Goal: Task Accomplishment & Management: Manage account settings

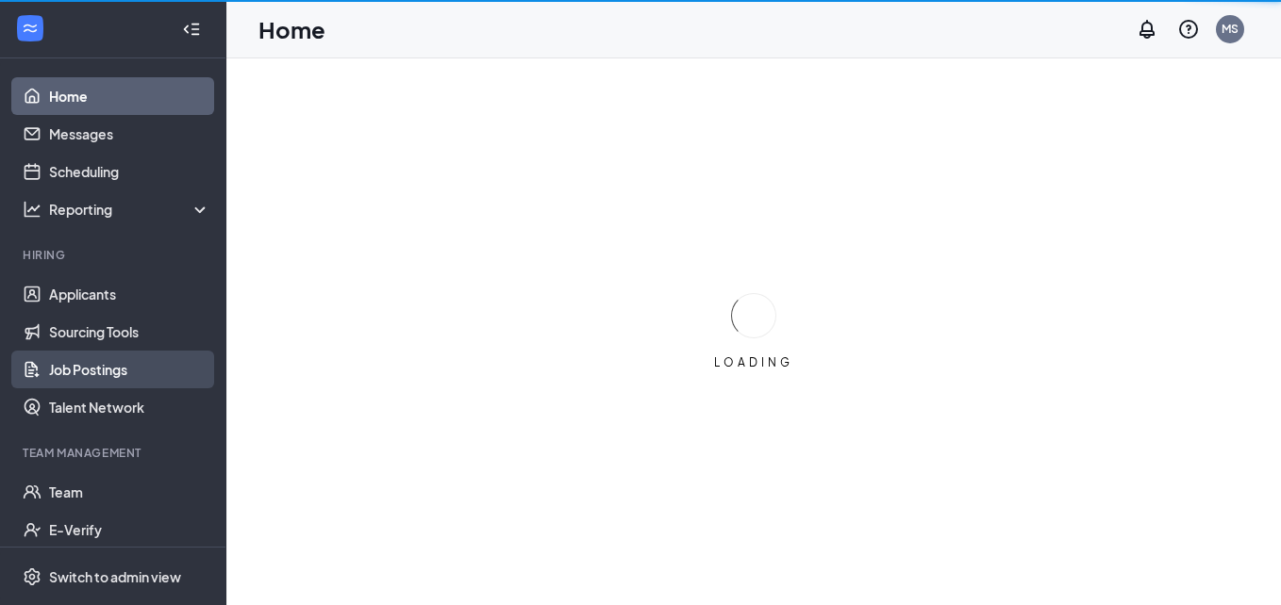
click at [91, 369] on link "Job Postings" at bounding box center [129, 370] width 161 height 38
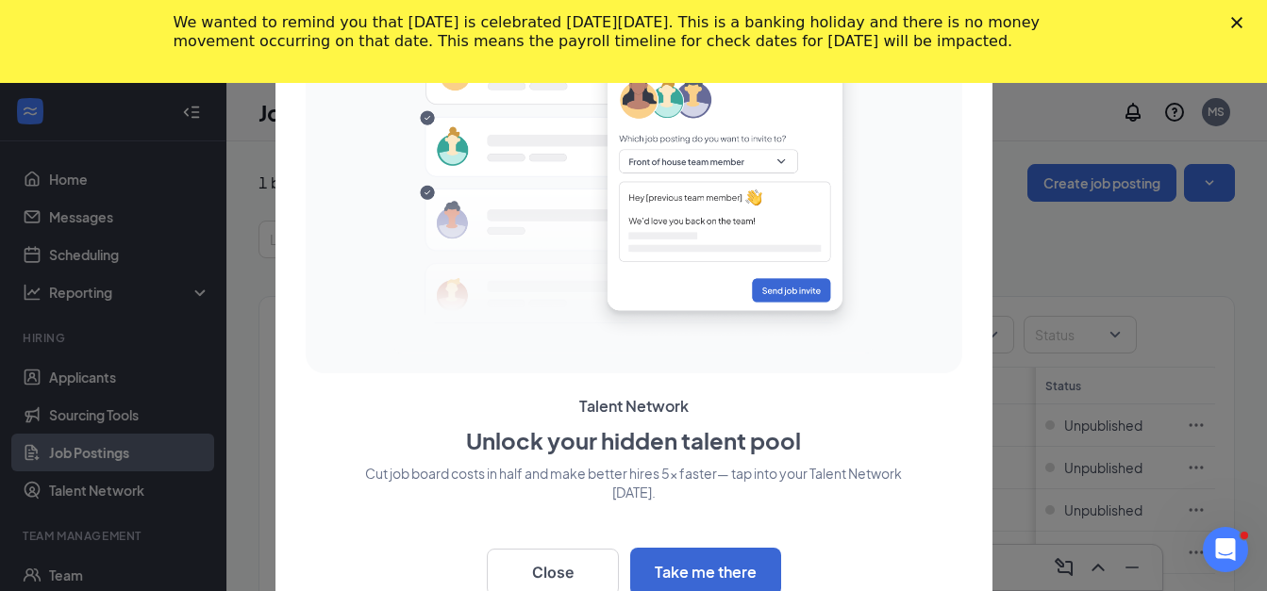
click at [1242, 27] on polygon "Close" at bounding box center [1236, 22] width 11 height 11
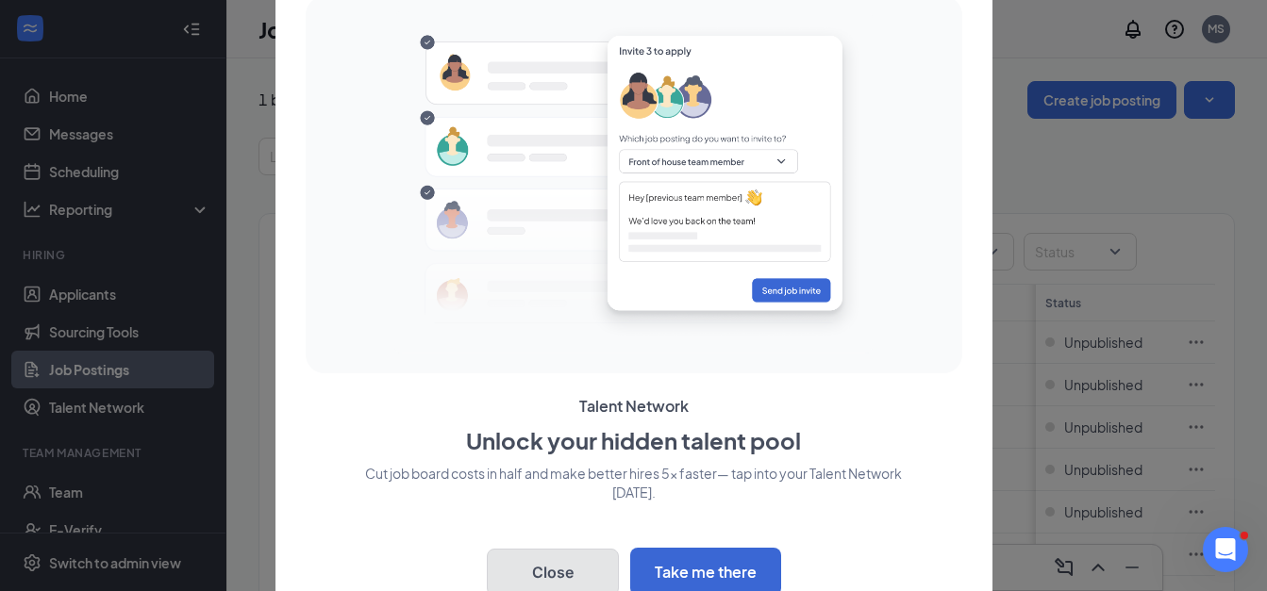
click at [556, 563] on button "Close" at bounding box center [553, 572] width 132 height 47
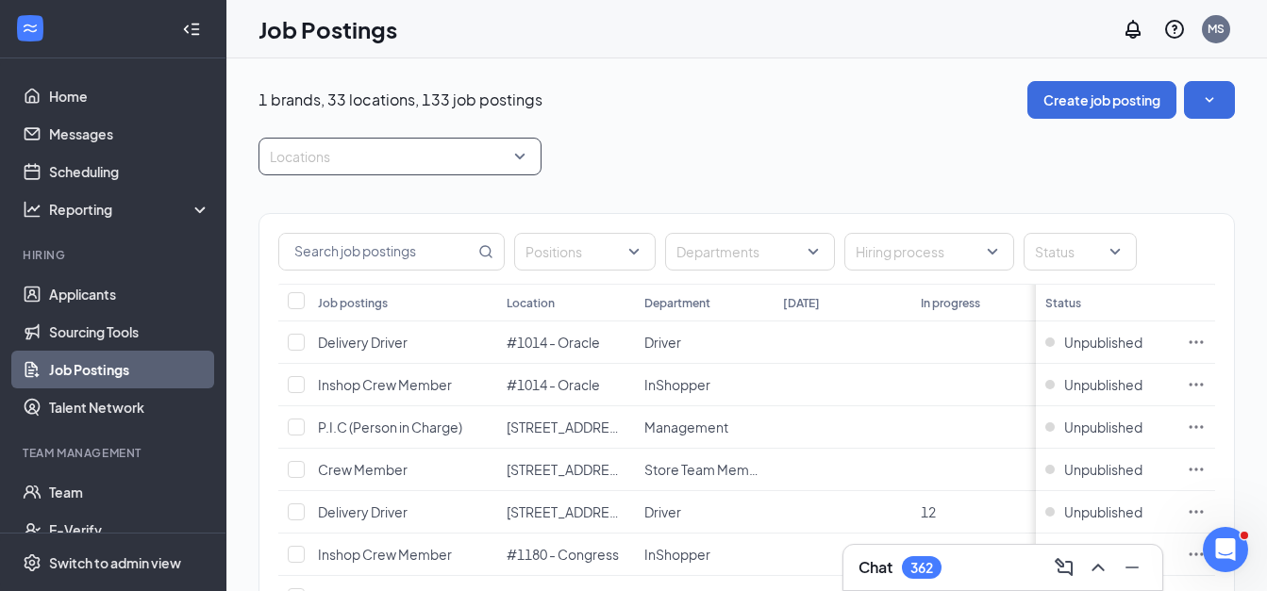
click at [374, 155] on div at bounding box center [390, 156] width 255 height 30
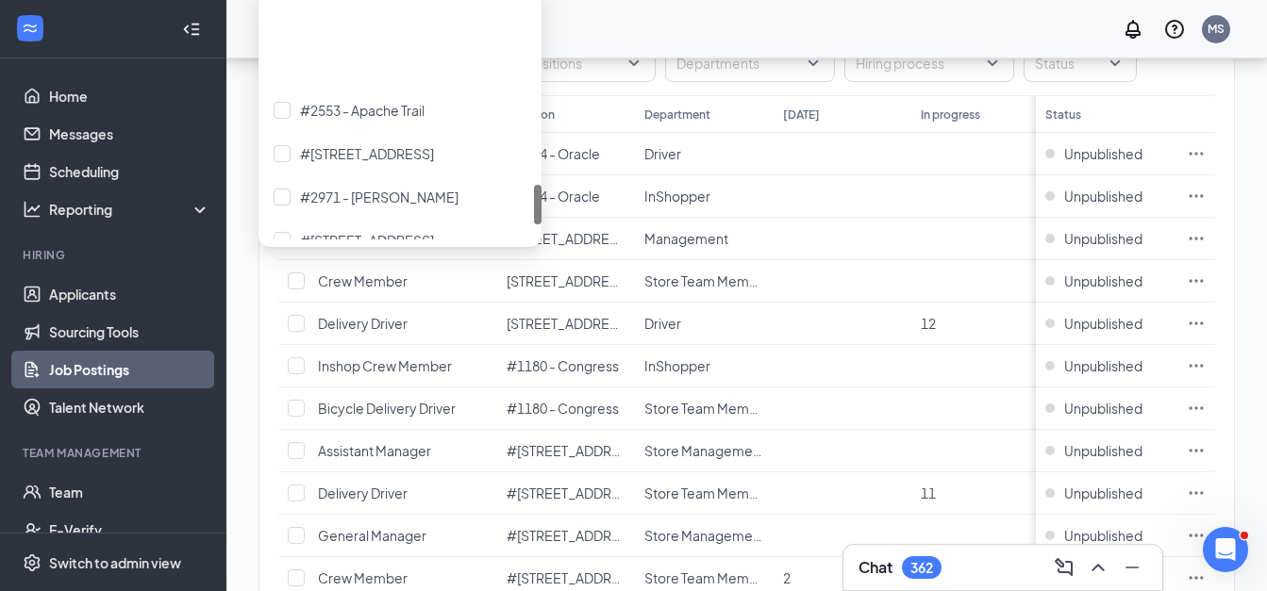
scroll to position [1220, 0]
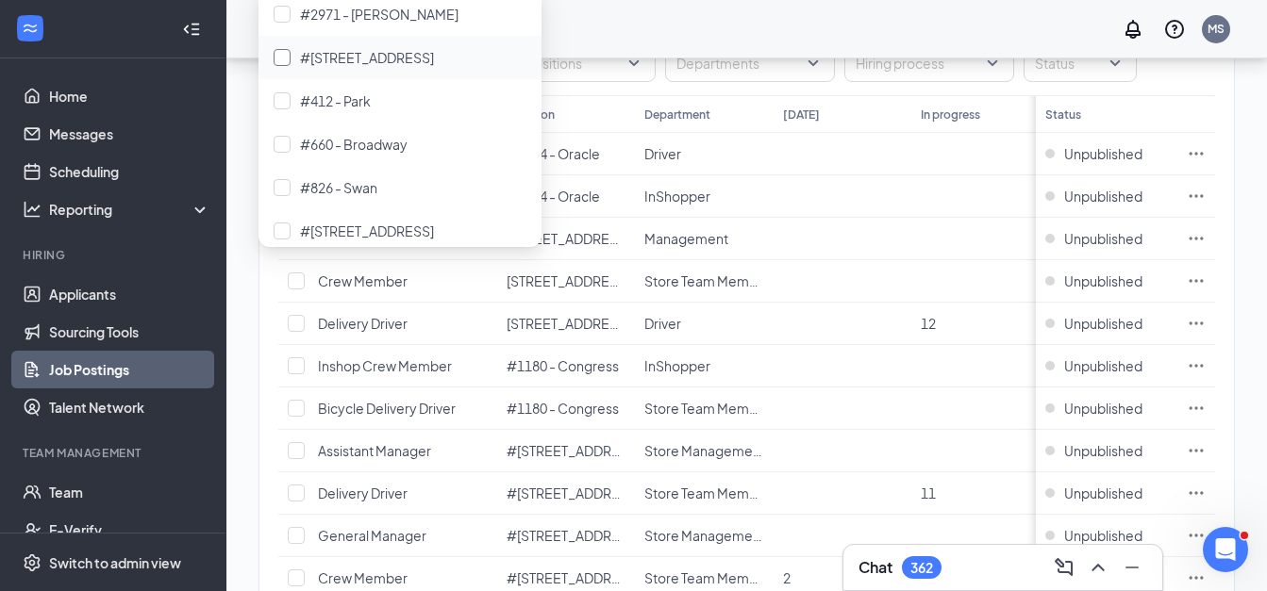
click at [360, 54] on span "#[STREET_ADDRESS]" at bounding box center [367, 57] width 134 height 17
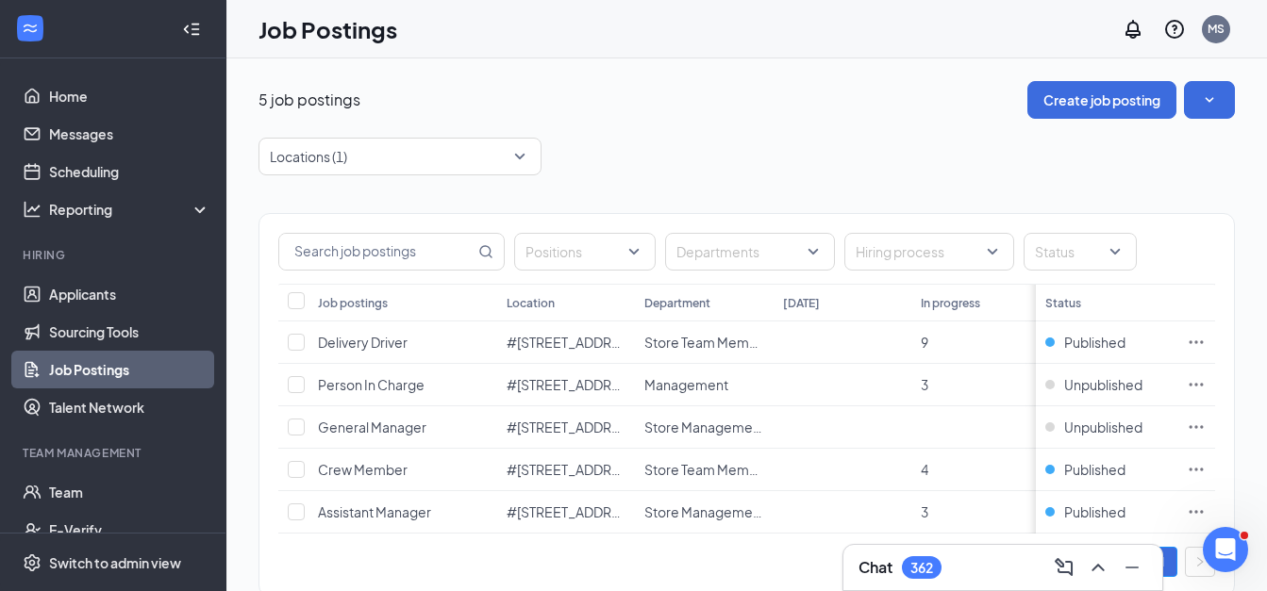
click at [957, 97] on div "5 job postings Create job posting" at bounding box center [746, 100] width 976 height 38
click at [130, 303] on link "Applicants" at bounding box center [129, 294] width 161 height 38
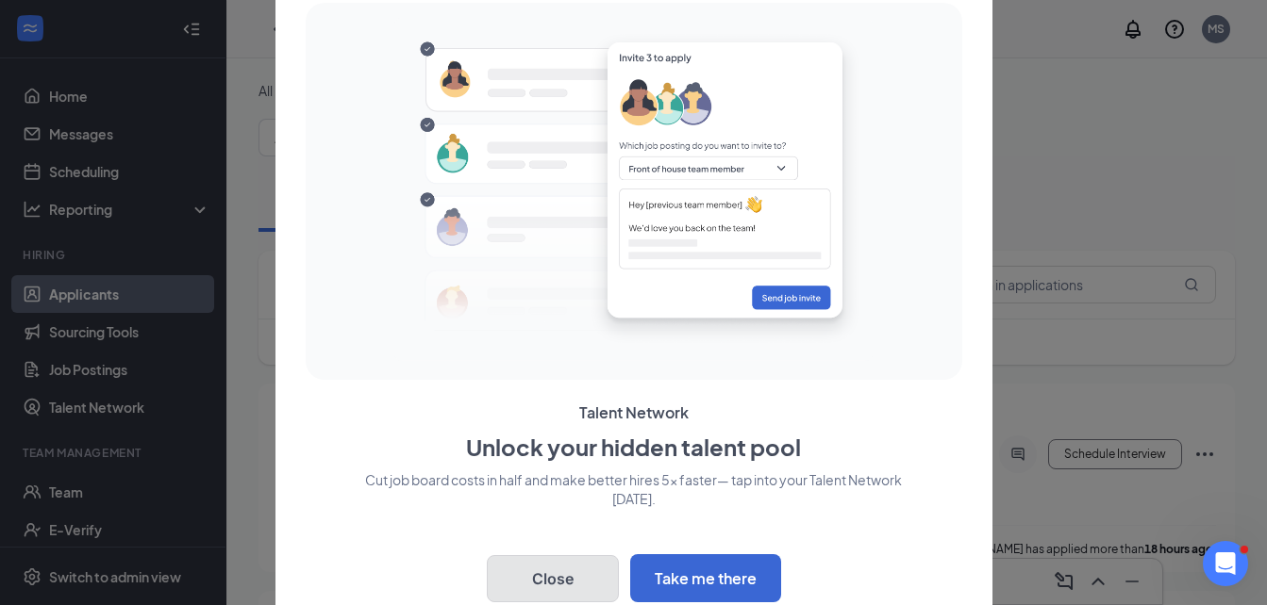
click at [541, 577] on button "Close" at bounding box center [553, 579] width 132 height 47
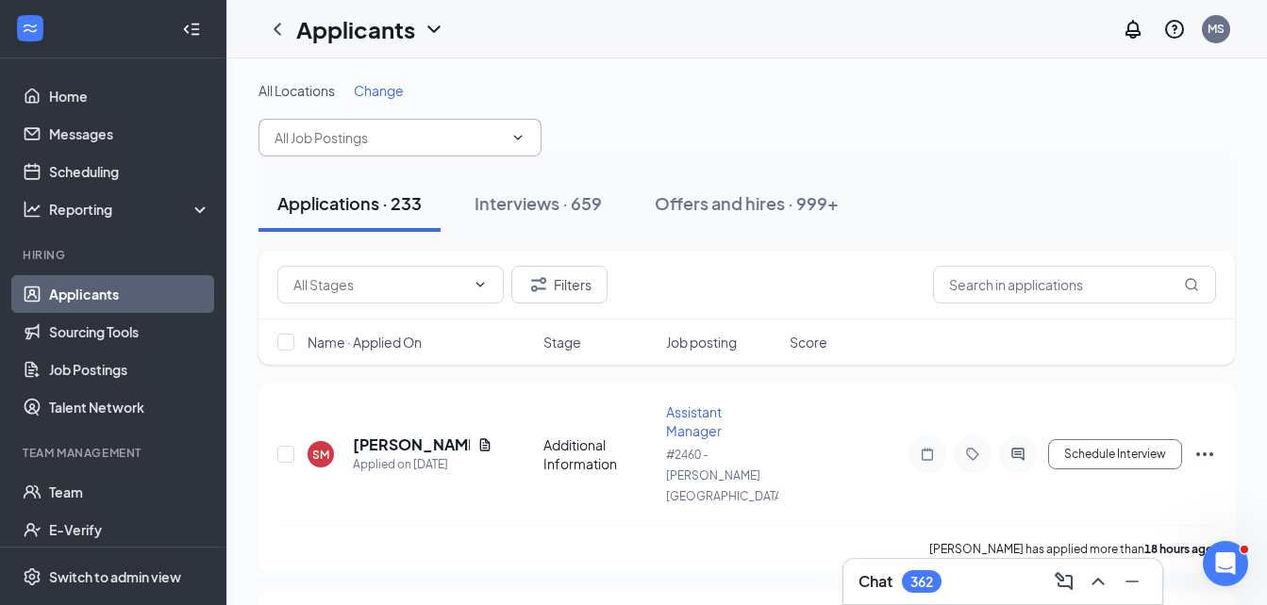
click at [419, 148] on span at bounding box center [399, 138] width 283 height 38
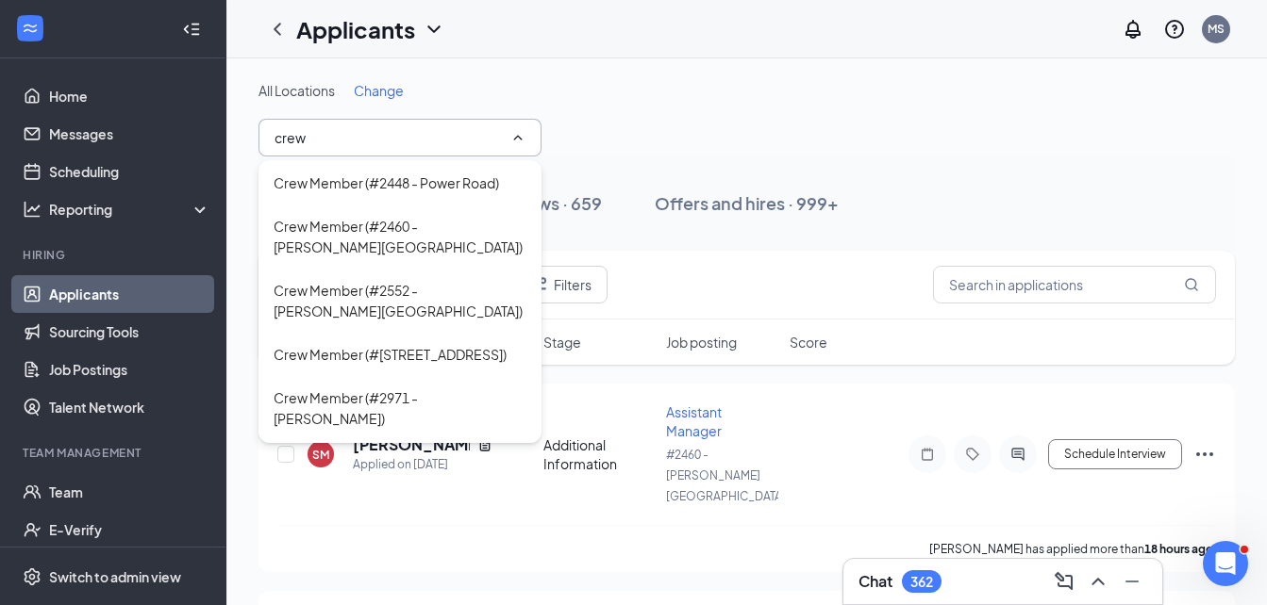
scroll to position [1320, 0]
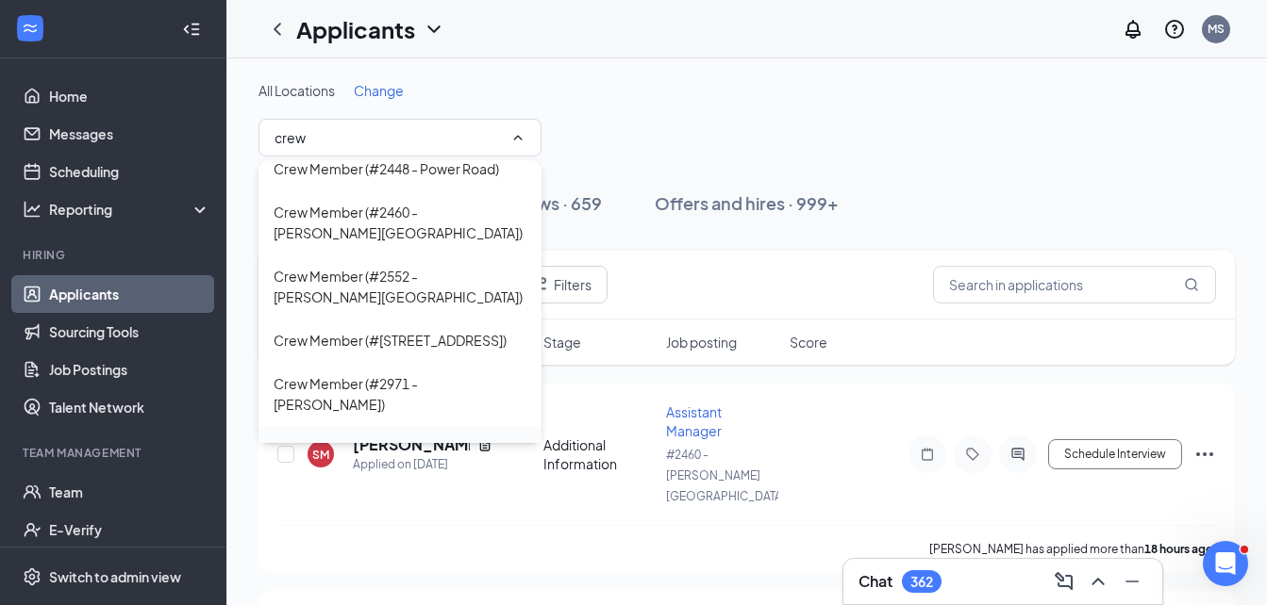
click at [398, 438] on div "Crew Member (#[STREET_ADDRESS])" at bounding box center [390, 448] width 233 height 21
type input "Crew Member (#[STREET_ADDRESS])"
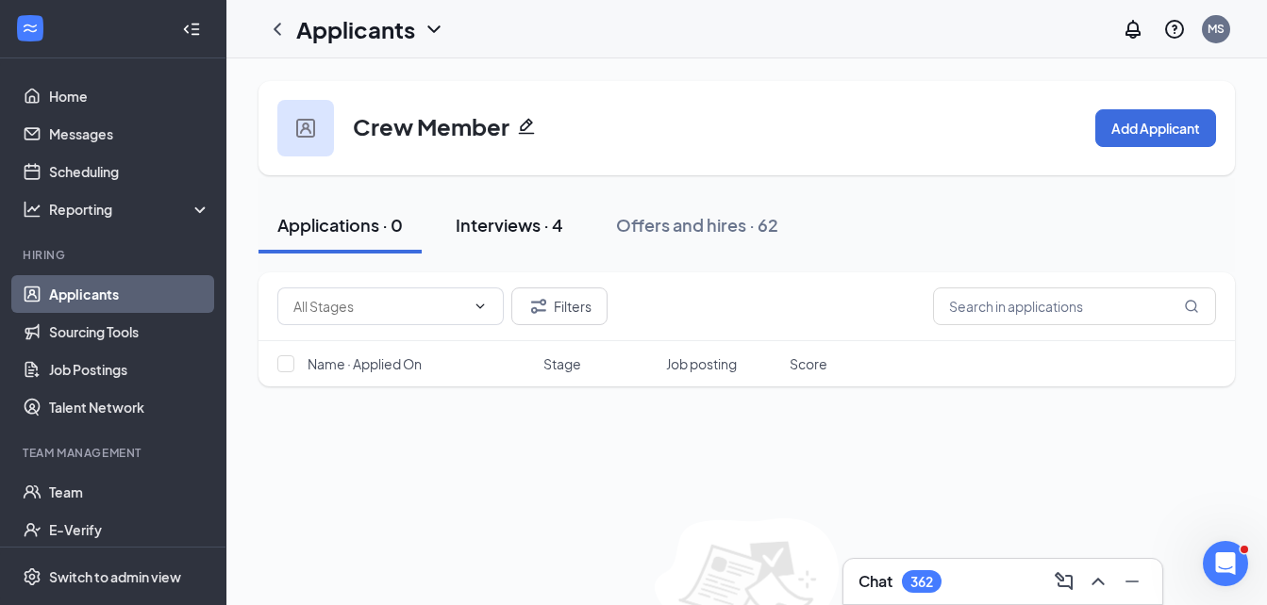
click at [516, 227] on div "Interviews · 4" at bounding box center [510, 225] width 108 height 24
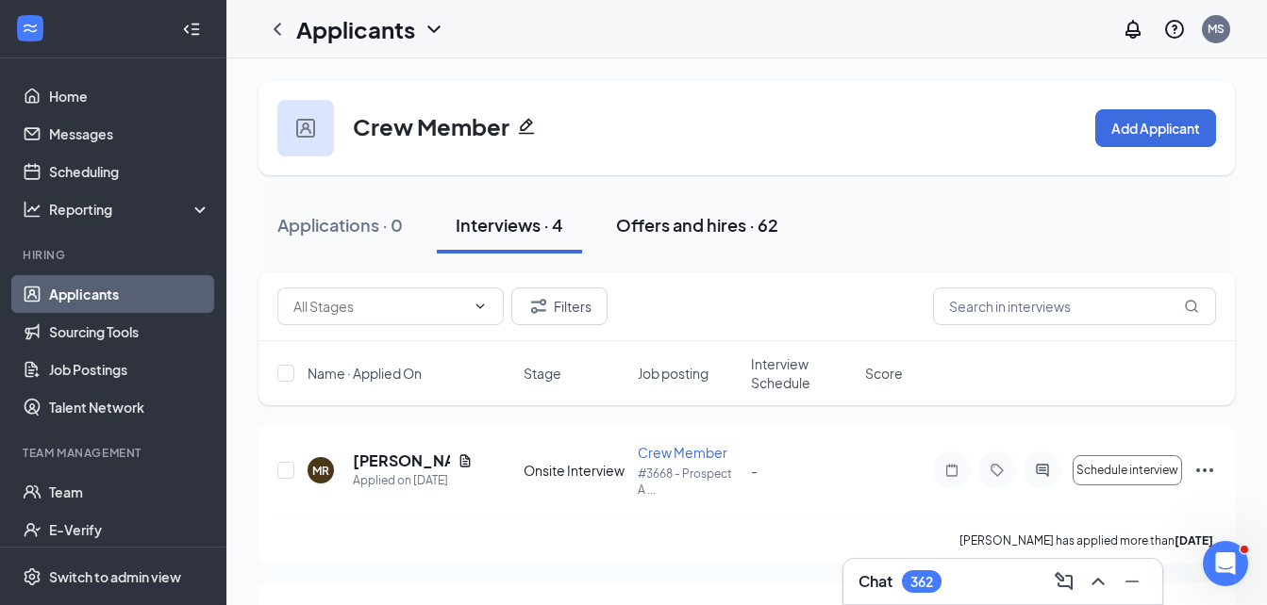
click at [674, 237] on button "Offers and hires · 62" at bounding box center [697, 225] width 200 height 57
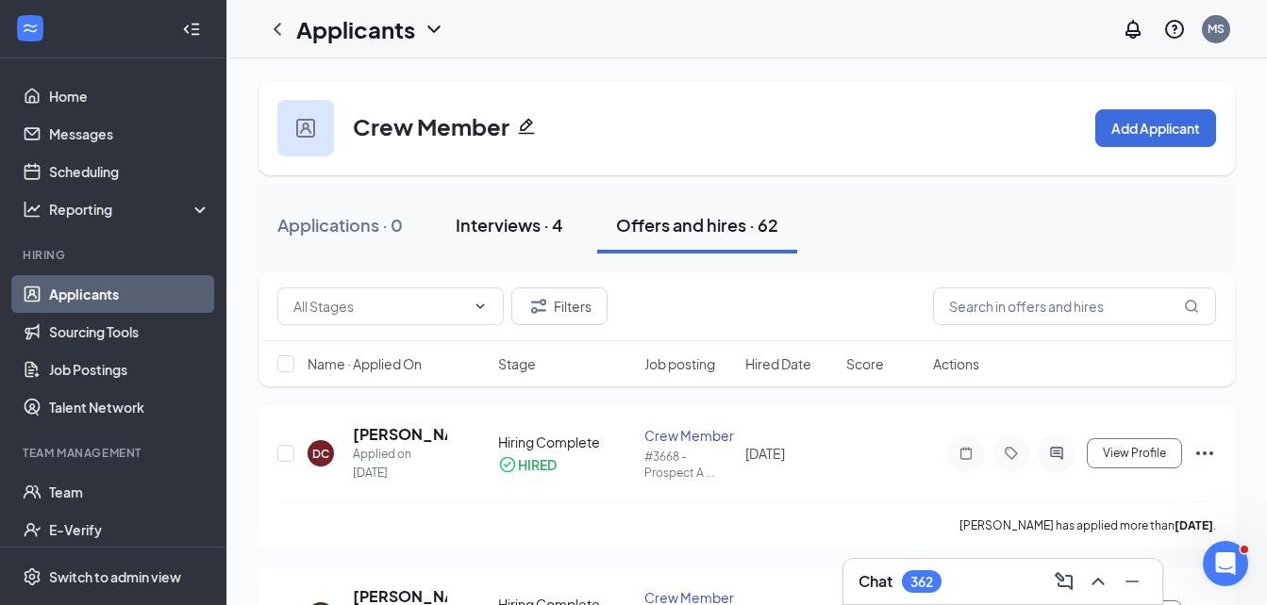
click at [496, 225] on div "Interviews · 4" at bounding box center [510, 225] width 108 height 24
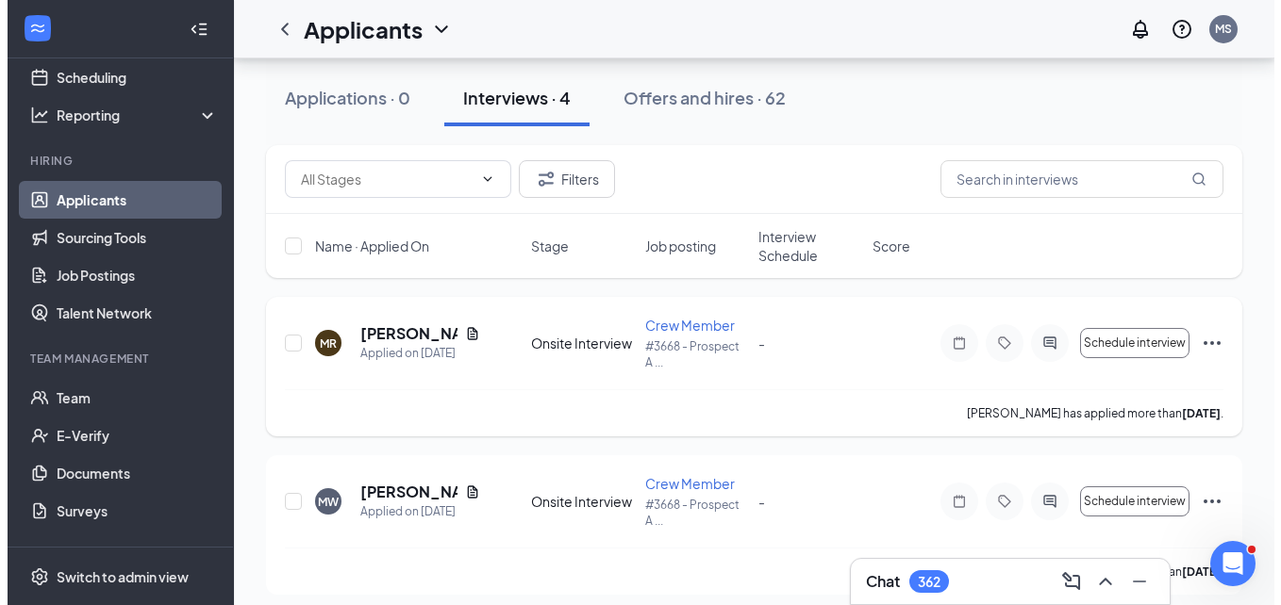
scroll to position [94, 0]
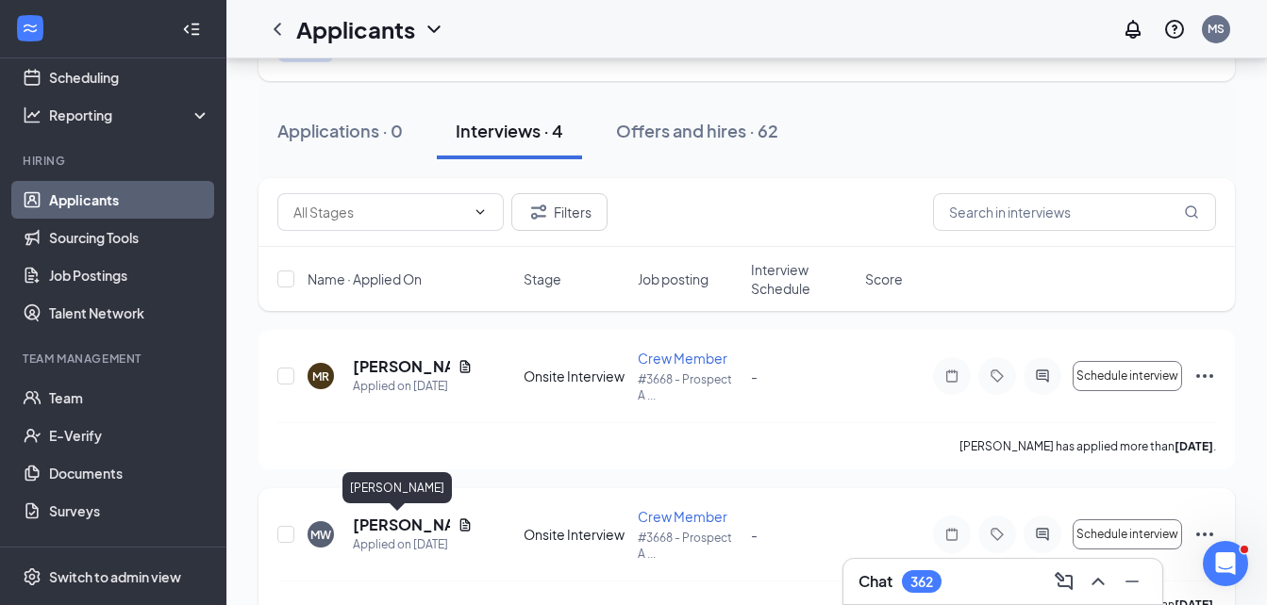
click at [393, 532] on h5 "[PERSON_NAME]" at bounding box center [401, 525] width 97 height 21
